Goal: Task Accomplishment & Management: Use online tool/utility

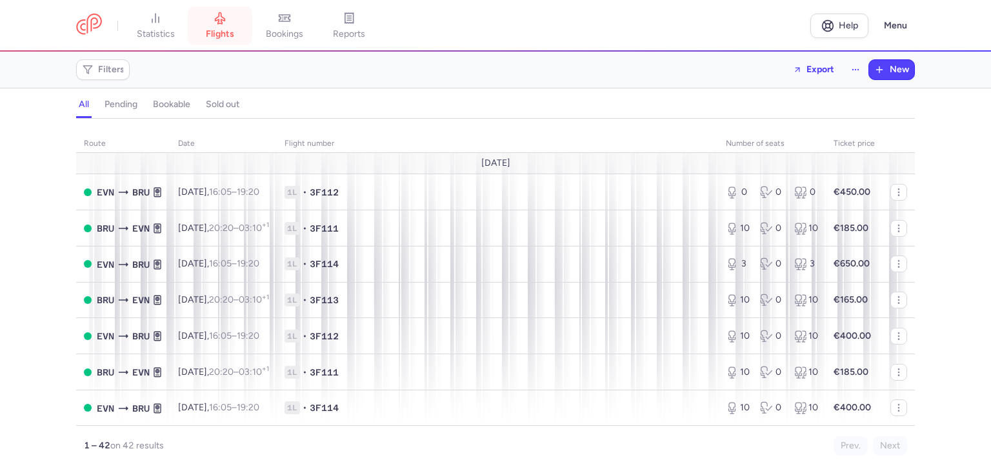
click at [209, 36] on span "flights" at bounding box center [220, 34] width 28 height 12
click at [276, 39] on span "bookings" at bounding box center [284, 34] width 37 height 12
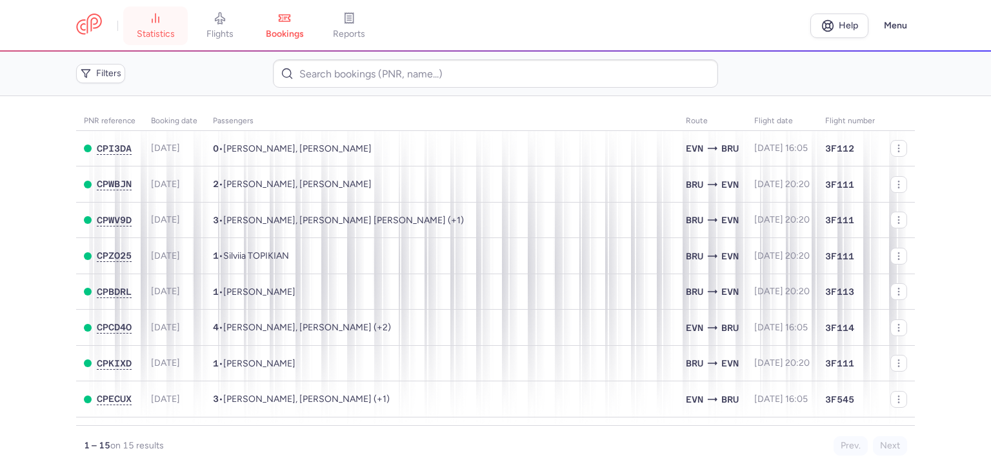
click at [167, 29] on span "statistics" at bounding box center [156, 34] width 38 height 12
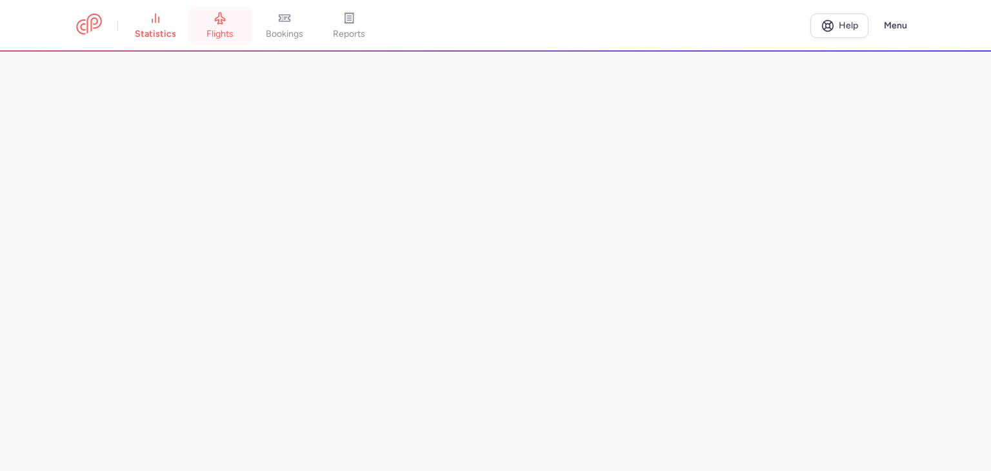
click at [223, 24] on icon at bounding box center [220, 18] width 13 height 13
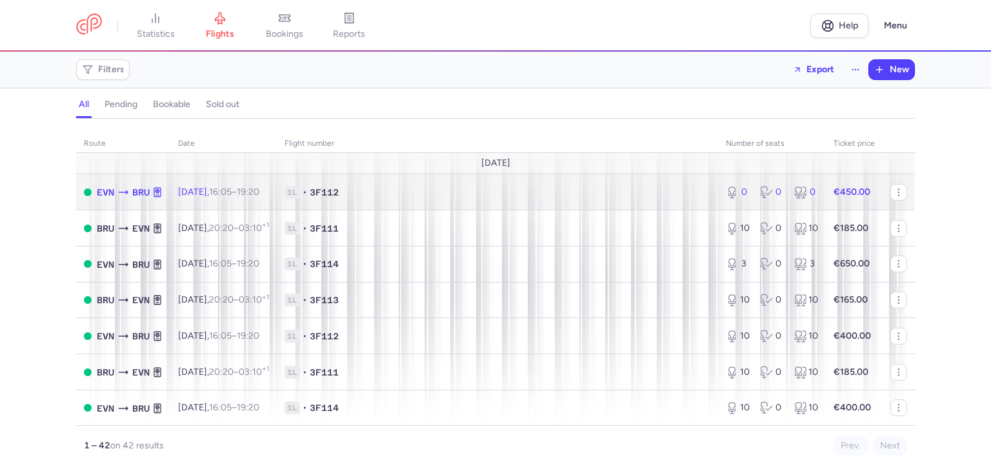
click at [399, 199] on td "1L • 3F112" at bounding box center [497, 192] width 441 height 36
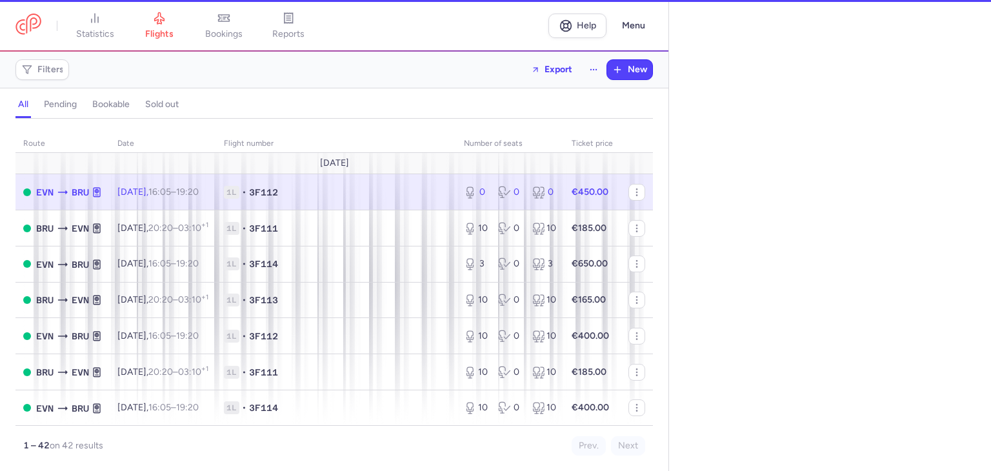
select select "hours"
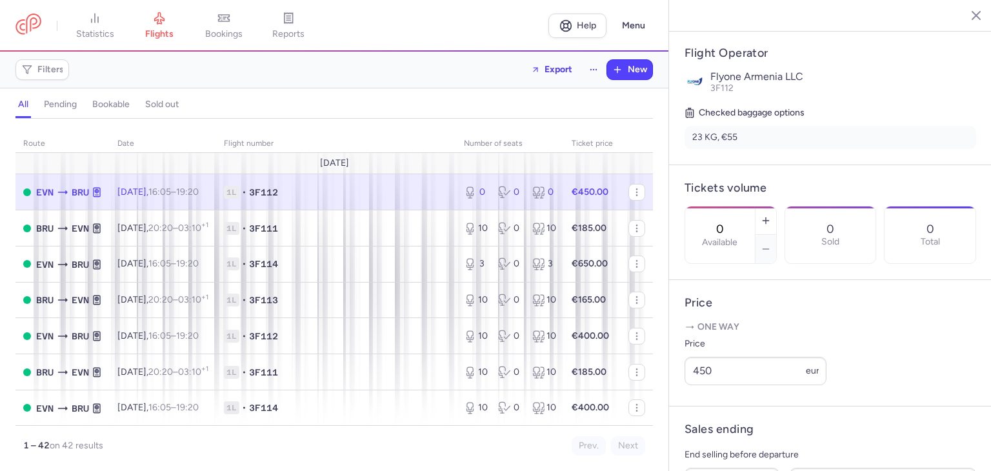
scroll to position [224, 0]
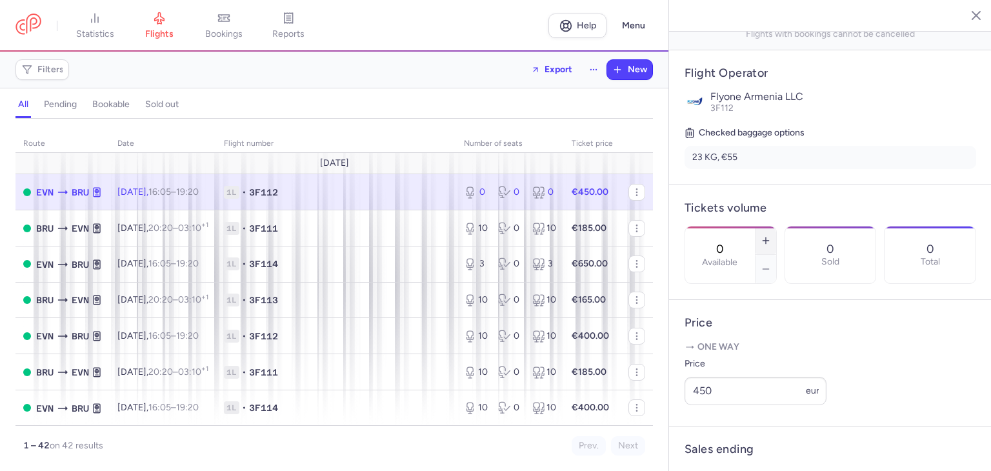
click at [776, 227] on button "button" at bounding box center [766, 241] width 21 height 28
type input "1"
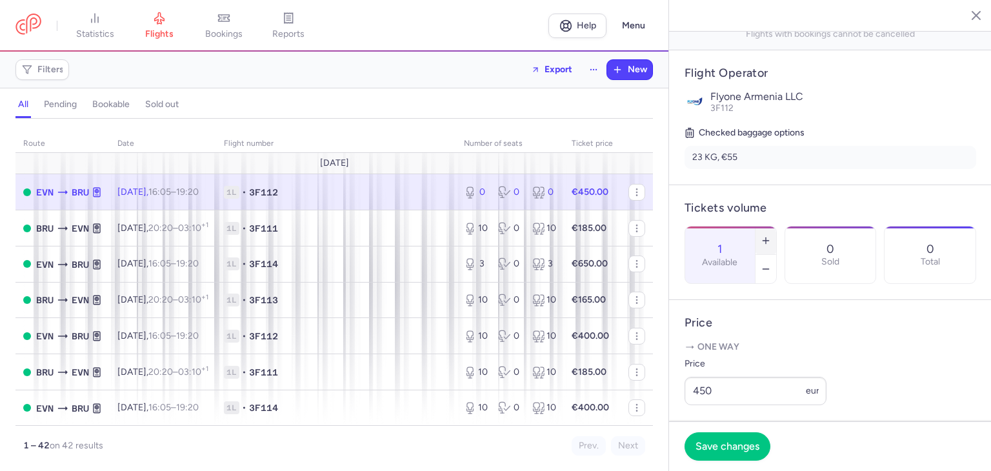
scroll to position [375, 0]
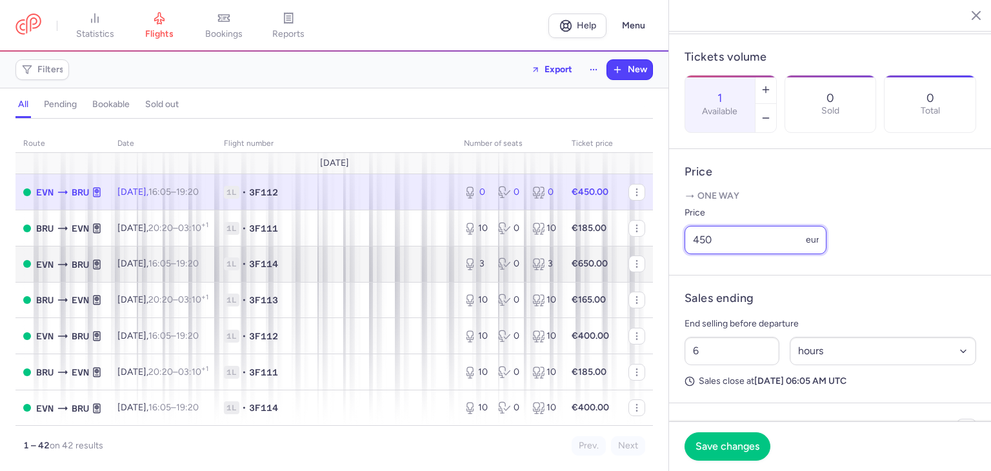
drag, startPoint x: 720, startPoint y: 275, endPoint x: 594, endPoint y: 272, distance: 125.2
click at [594, 272] on div "statistics flights bookings reports Help Menu Filters Export New all pending bo…" at bounding box center [495, 235] width 991 height 471
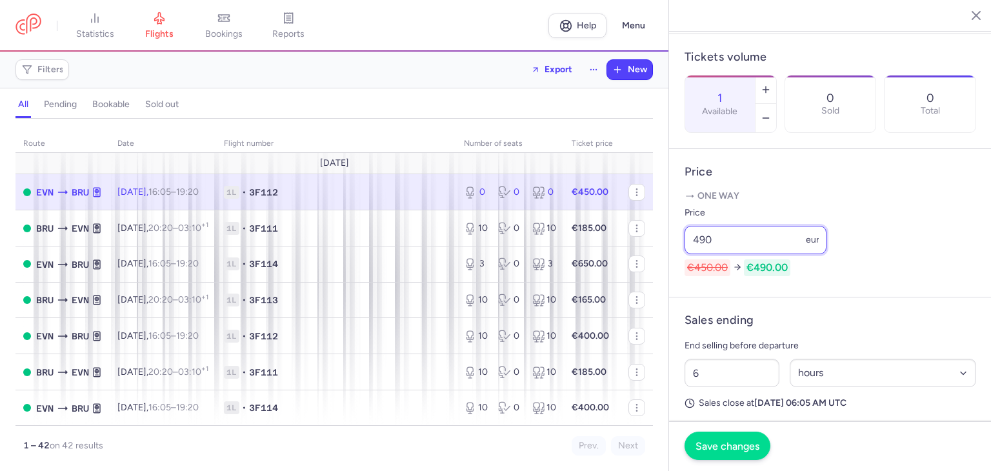
type input "490"
click at [728, 449] on span "Save changes" at bounding box center [728, 446] width 64 height 12
